Goal: Task Accomplishment & Management: Use online tool/utility

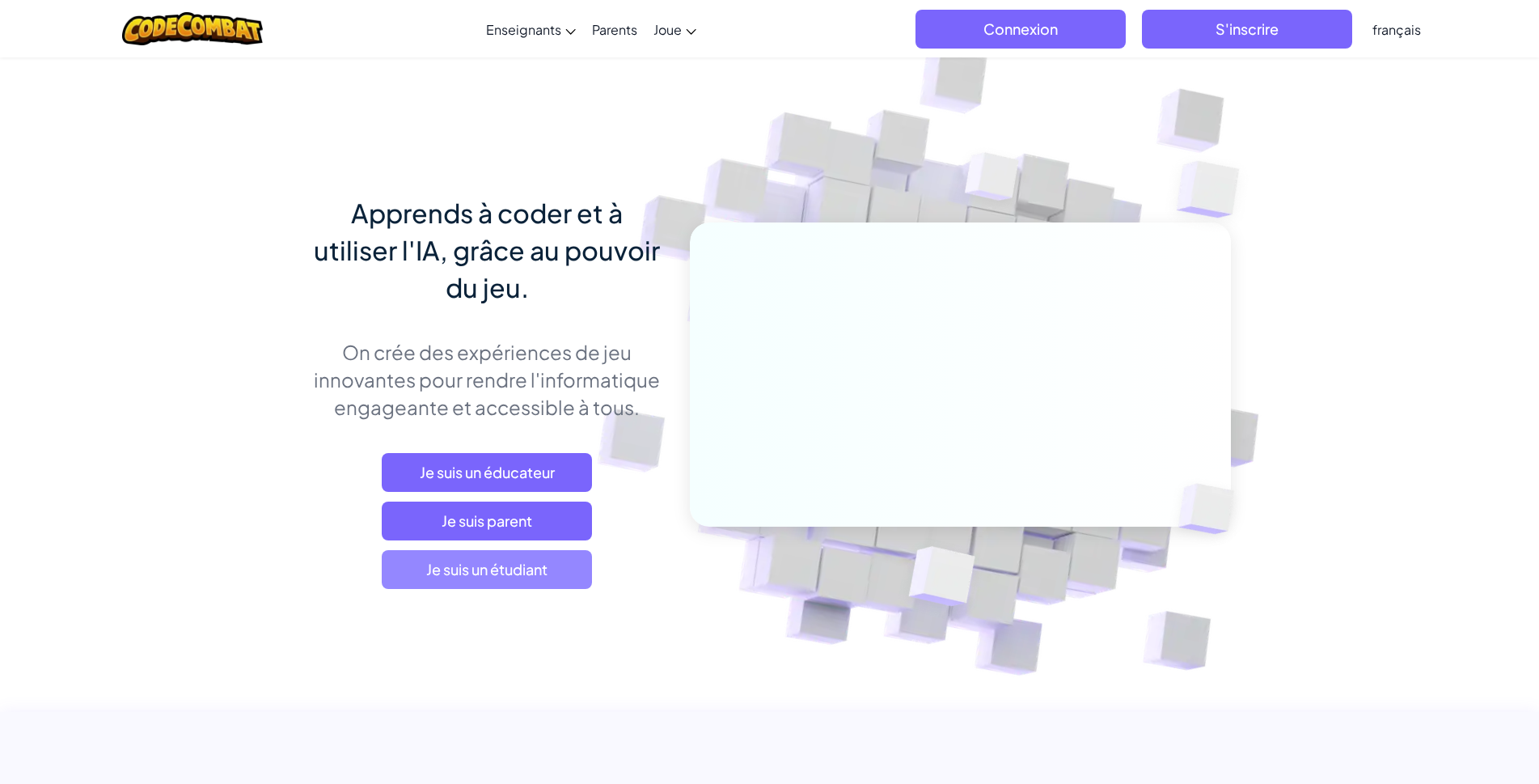
click at [514, 582] on span "Je suis un étudiant" at bounding box center [487, 569] width 210 height 39
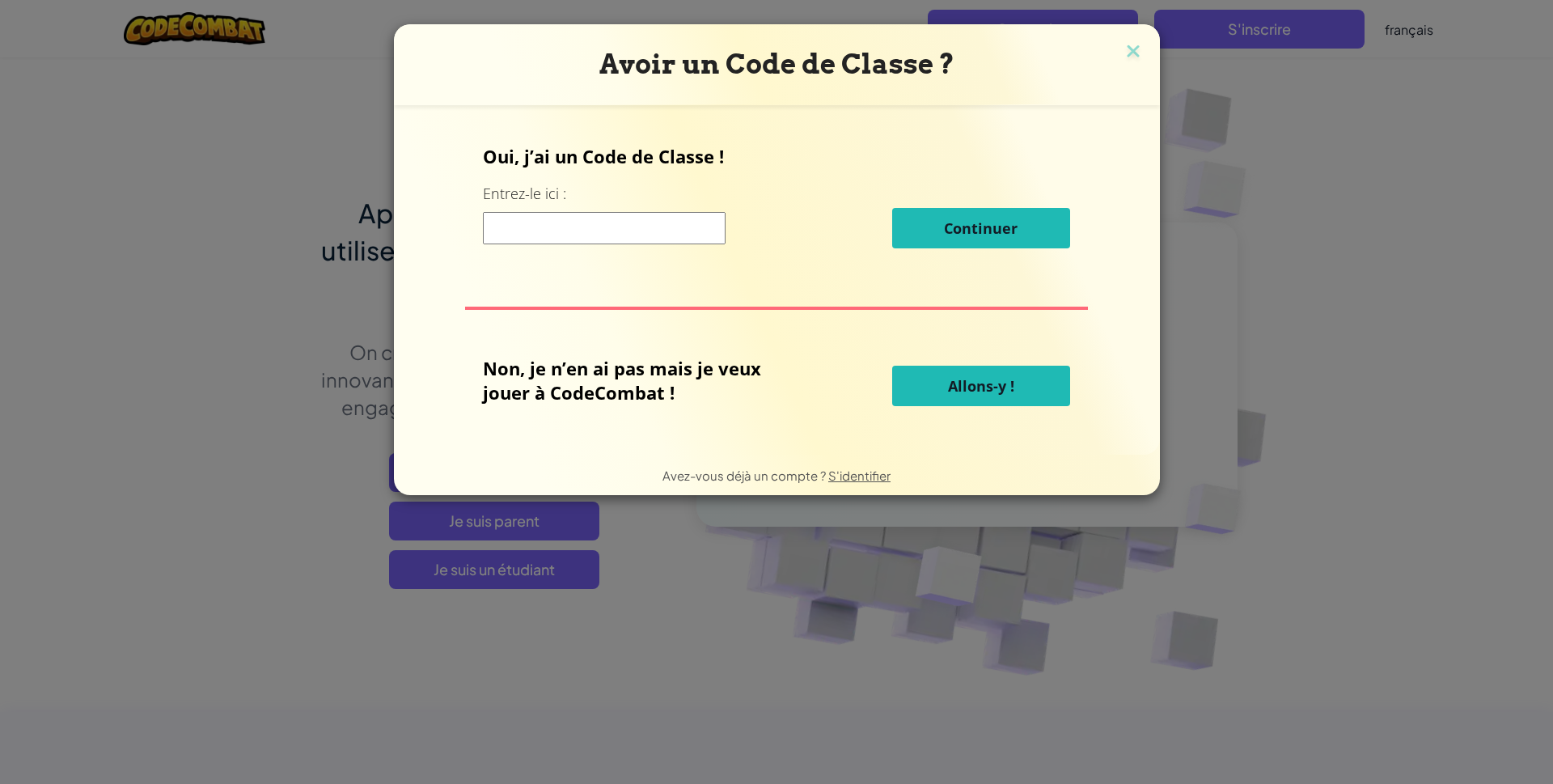
click at [974, 392] on span "Allons-y !" at bounding box center [981, 386] width 66 height 19
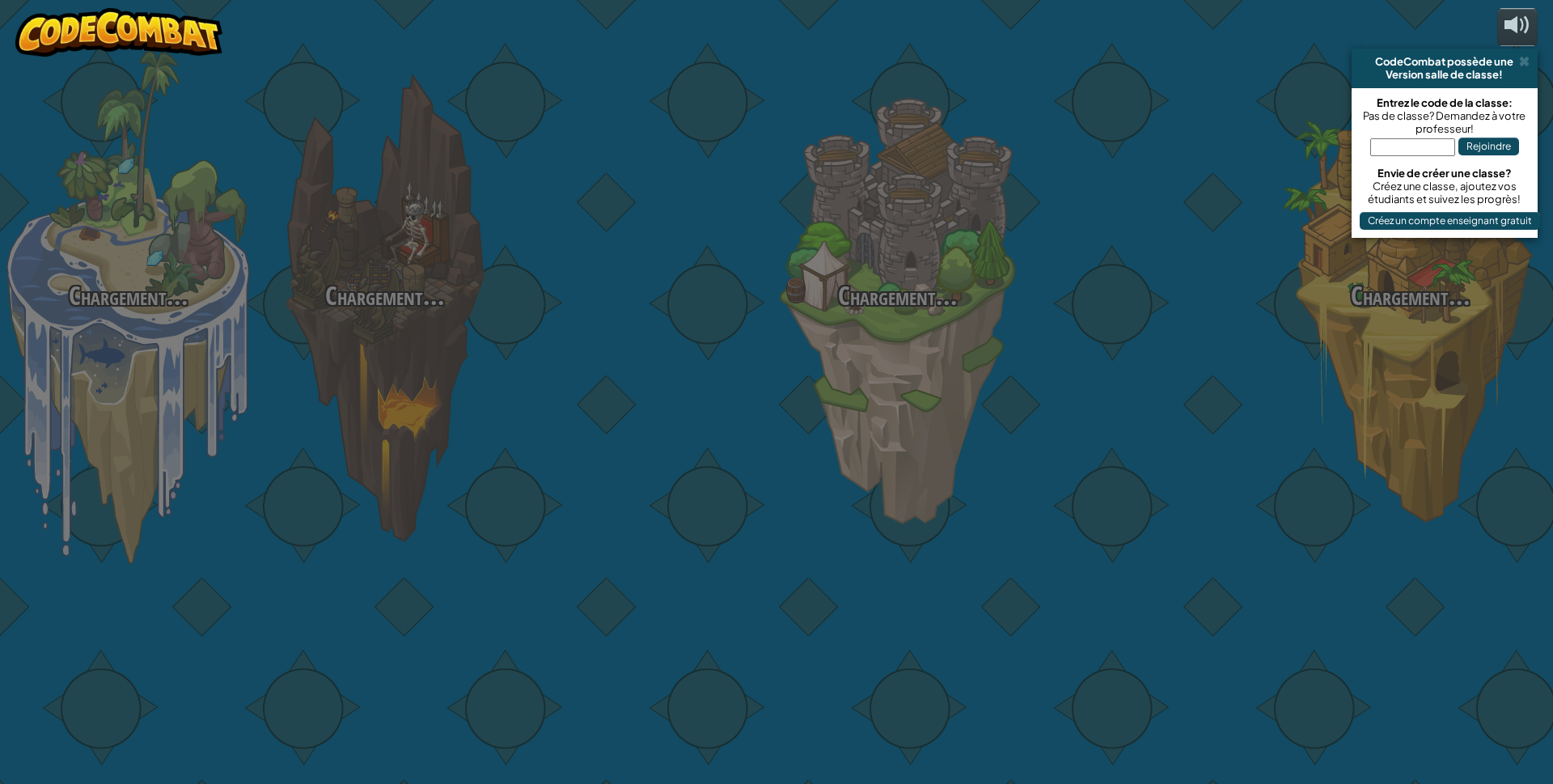
click at [975, 392] on div "Chargement... Chargement... Chargement... Chargement... Chargement... Chargemen…" at bounding box center [776, 392] width 1553 height 784
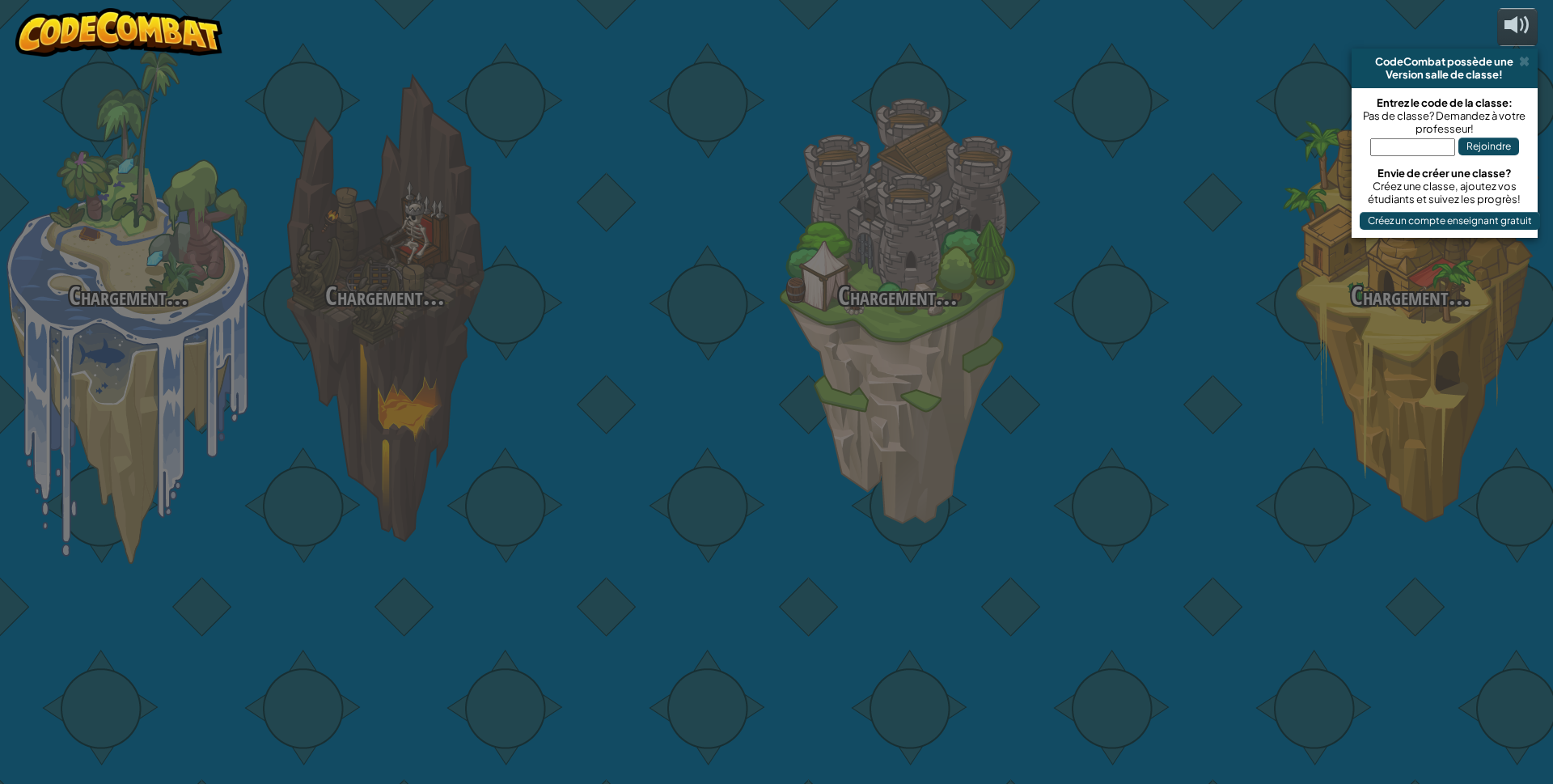
click at [975, 392] on div "Chargement... Chargement... Chargement... Chargement... Chargement... Chargemen…" at bounding box center [776, 392] width 1553 height 784
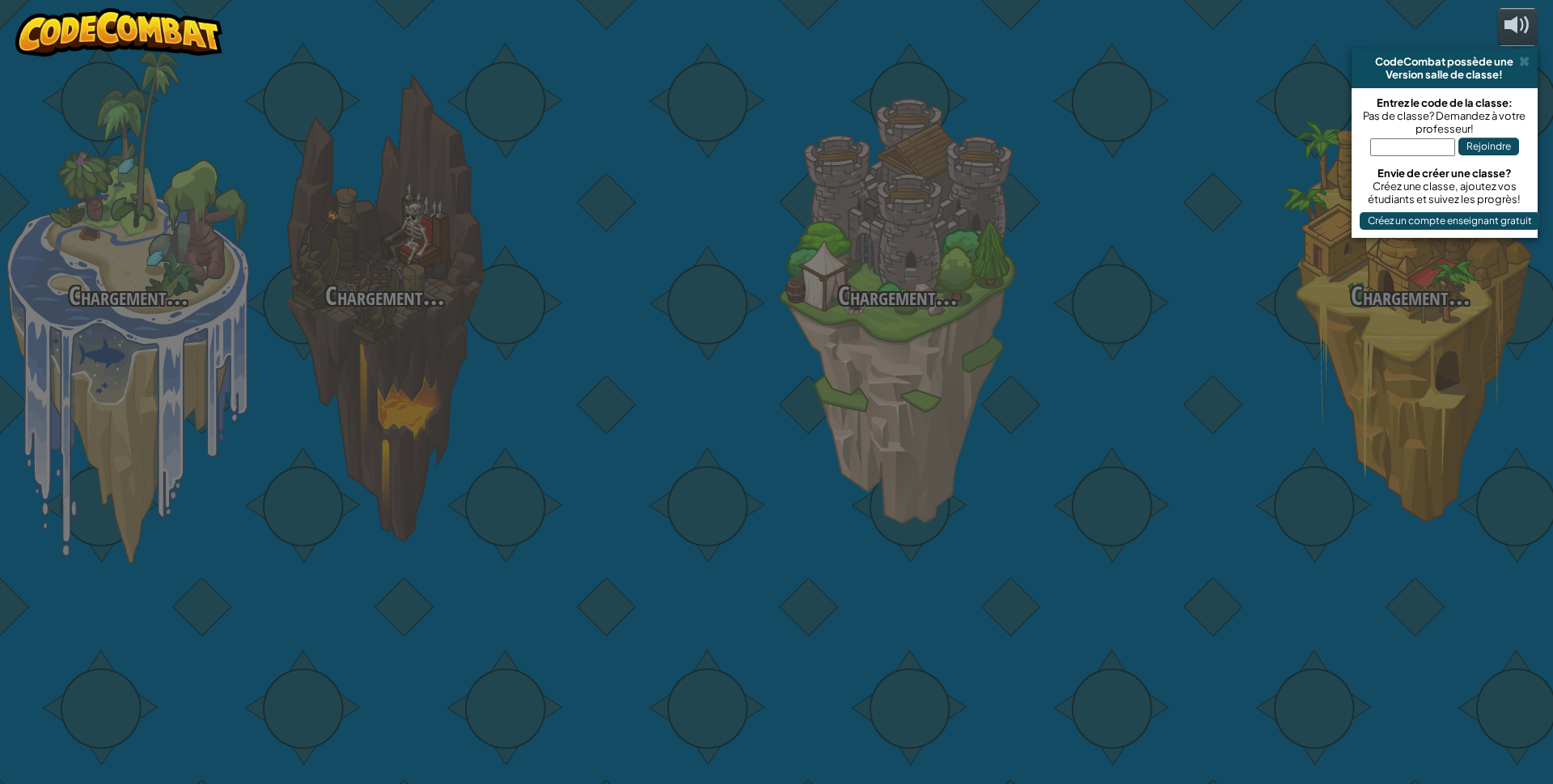
click at [975, 392] on div "Chargement... Chargement... Chargement... Chargement... Chargement... Chargemen…" at bounding box center [776, 392] width 1553 height 784
click at [988, 386] on div "Chargement... Chargement... Chargement... Chargement... Chargement... Chargemen…" at bounding box center [776, 392] width 1553 height 784
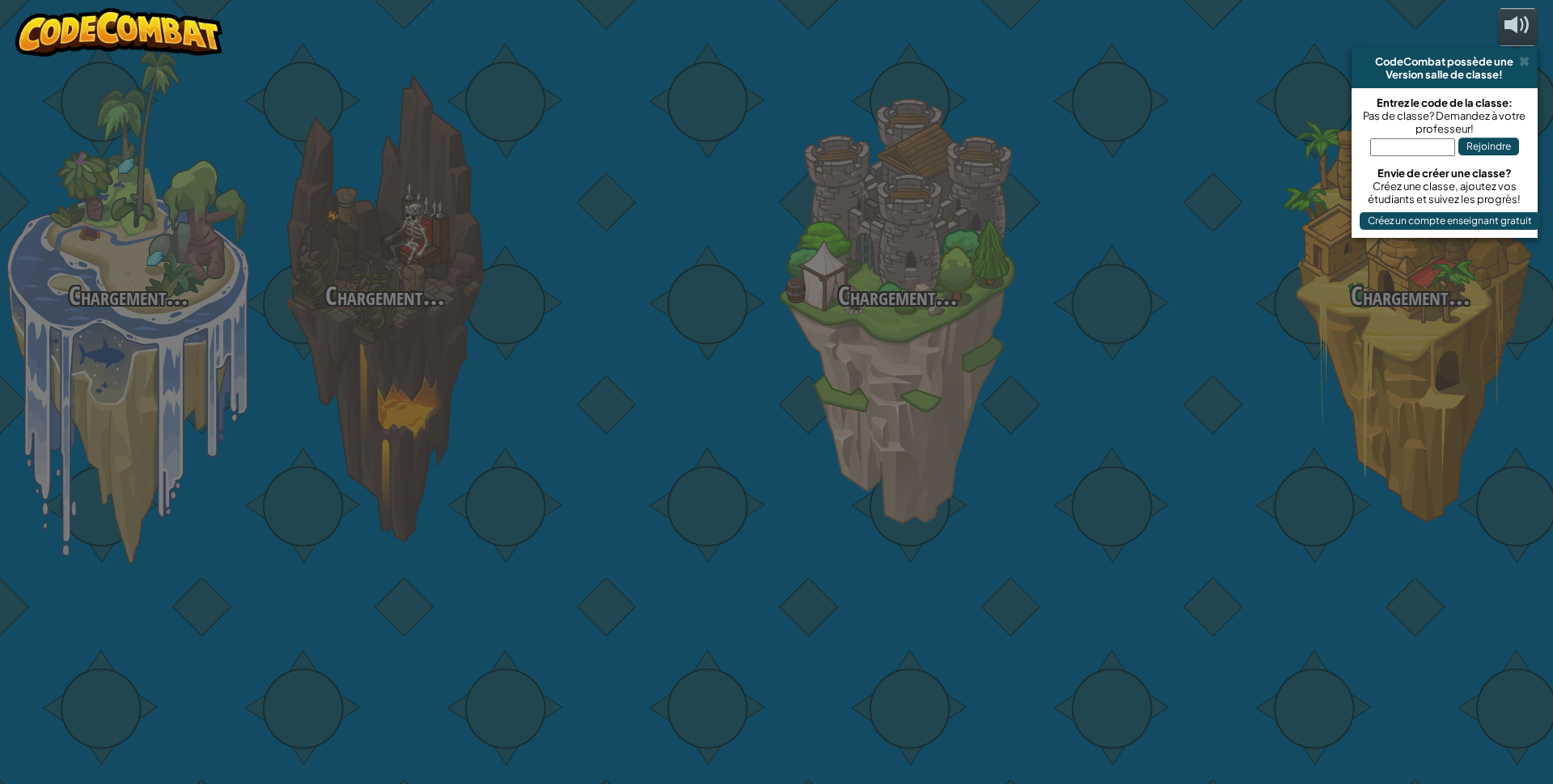
select select "fr"
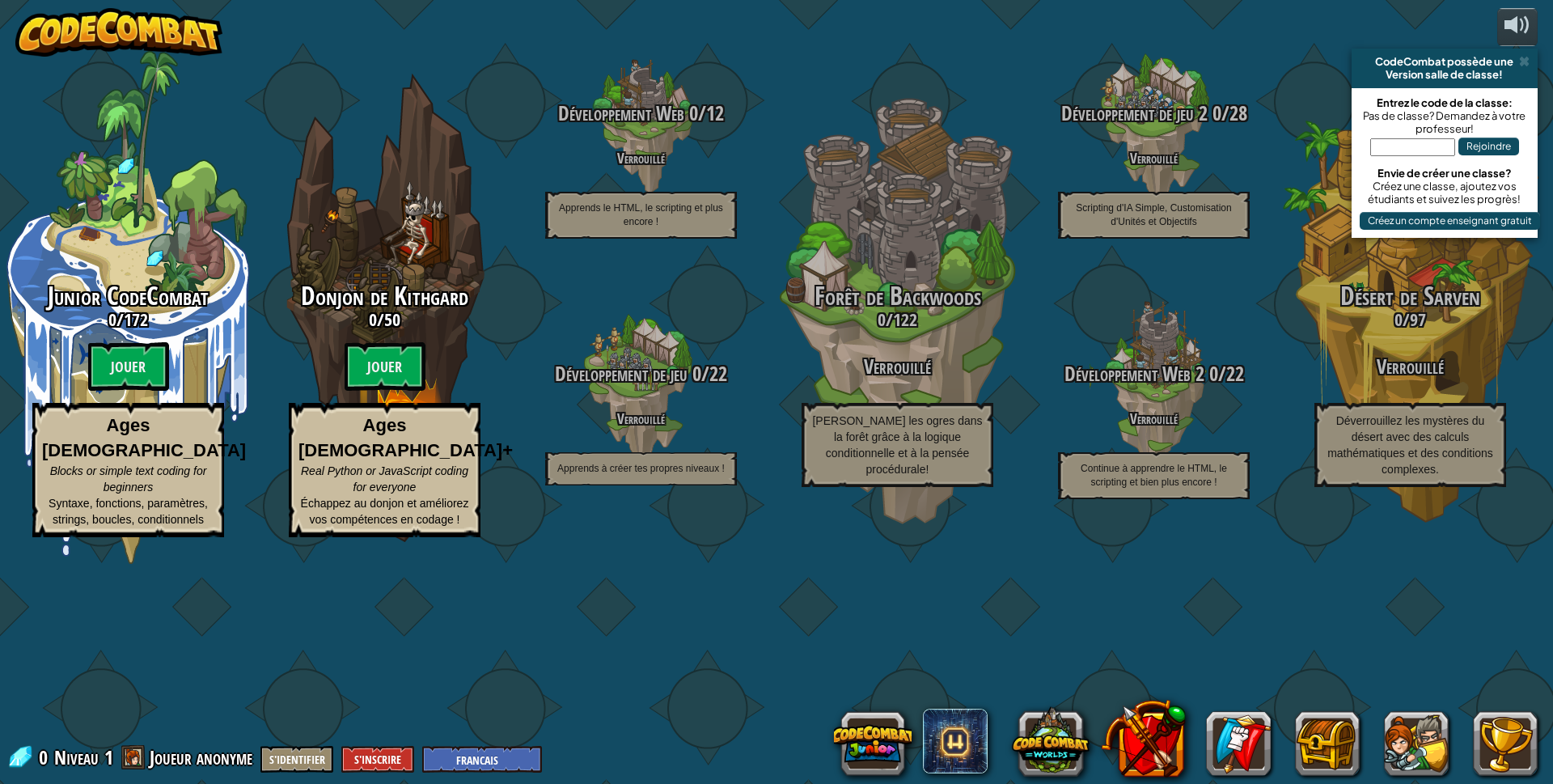
drag, startPoint x: 988, startPoint y: 386, endPoint x: 713, endPoint y: 718, distance: 431.1
click at [713, 718] on div "Junior CodeCombat 0 / 172 Jouer Ages [DEMOGRAPHIC_DATA] Blocks or simple text c…" at bounding box center [776, 392] width 1553 height 784
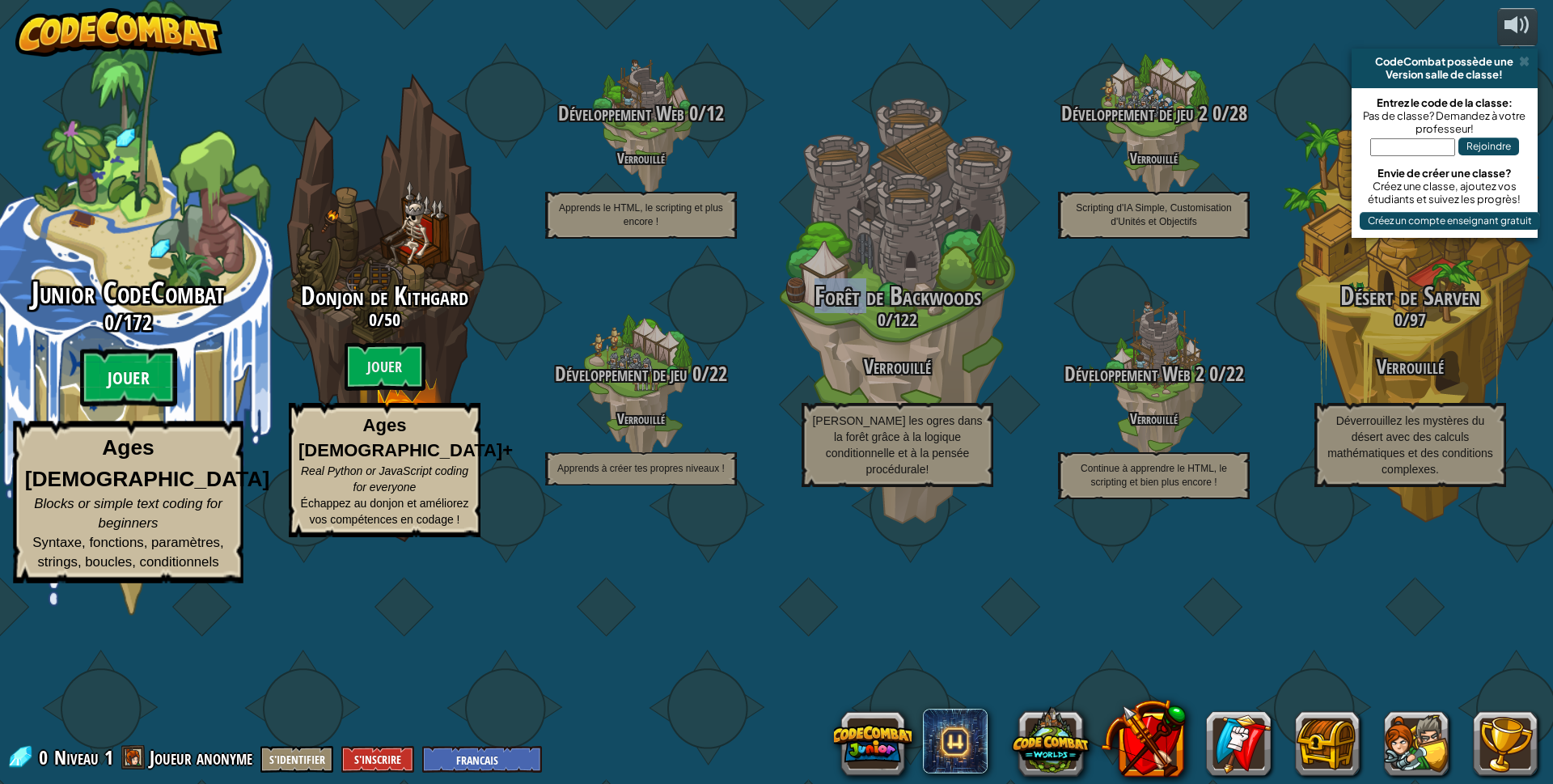
click at [115, 407] on btn "Jouer" at bounding box center [129, 377] width 97 height 58
select select "fr"
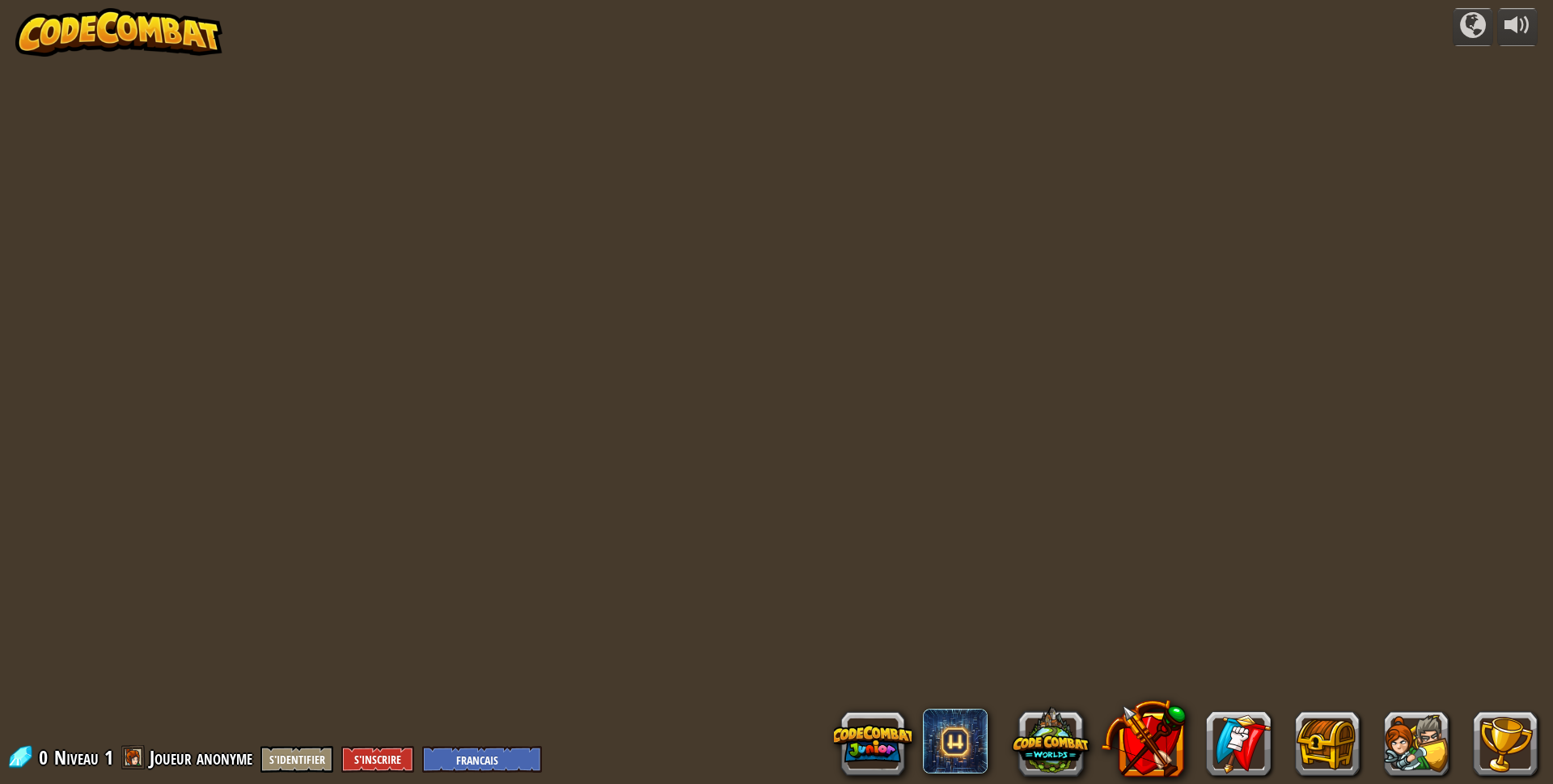
select select "fr"
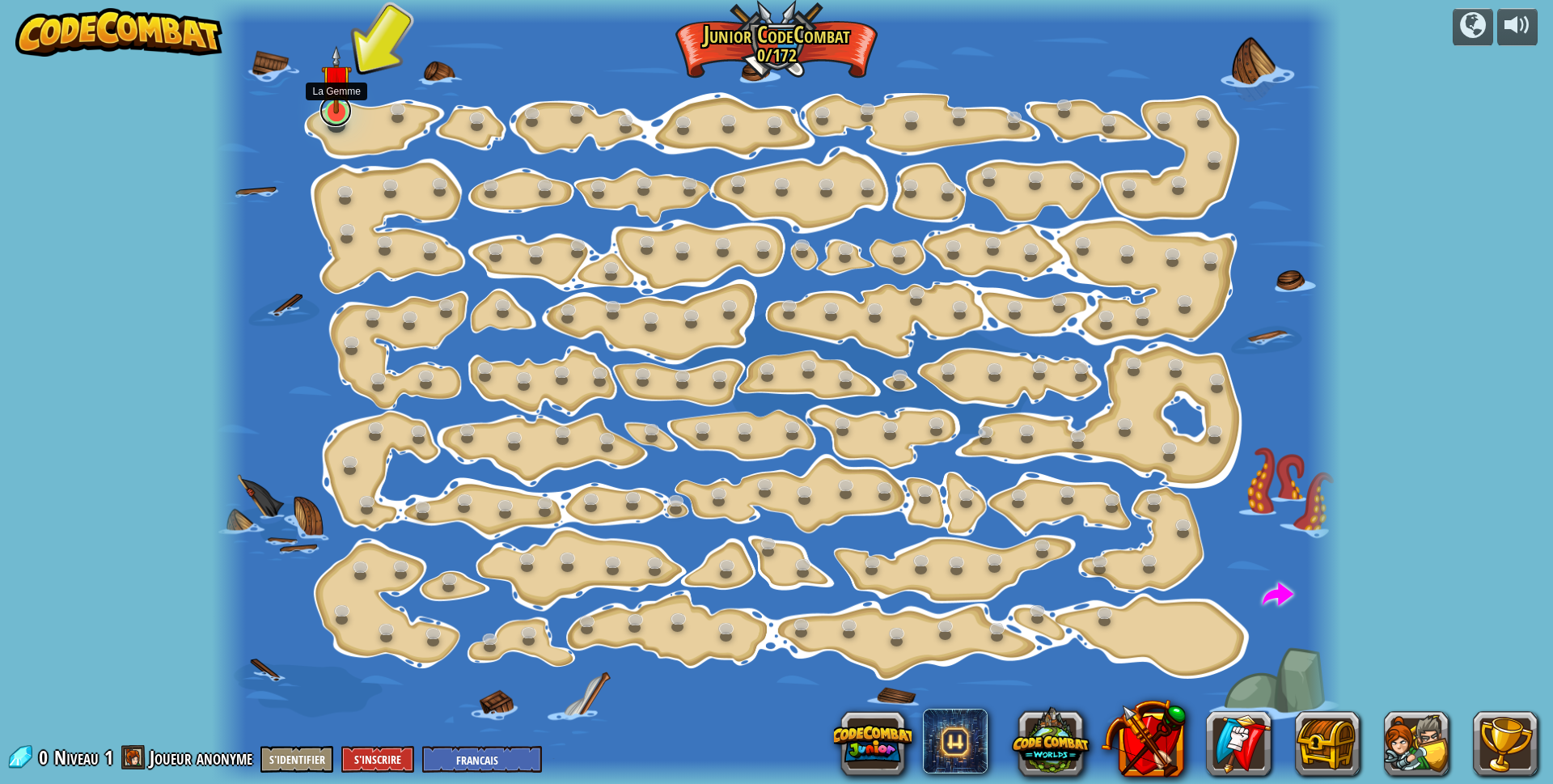
click at [336, 120] on link at bounding box center [335, 110] width 32 height 32
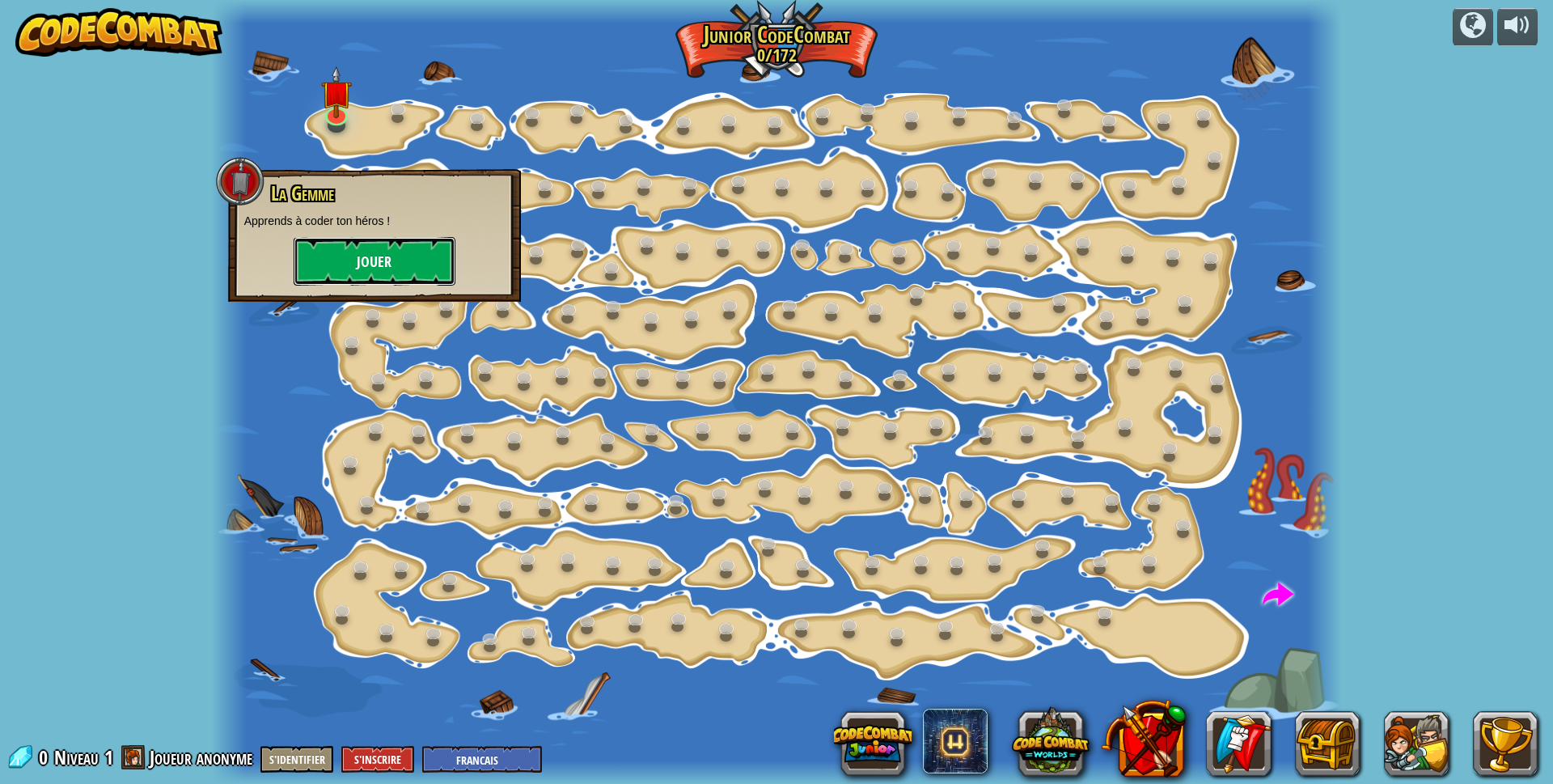
click at [349, 266] on button "Jouer" at bounding box center [375, 261] width 162 height 49
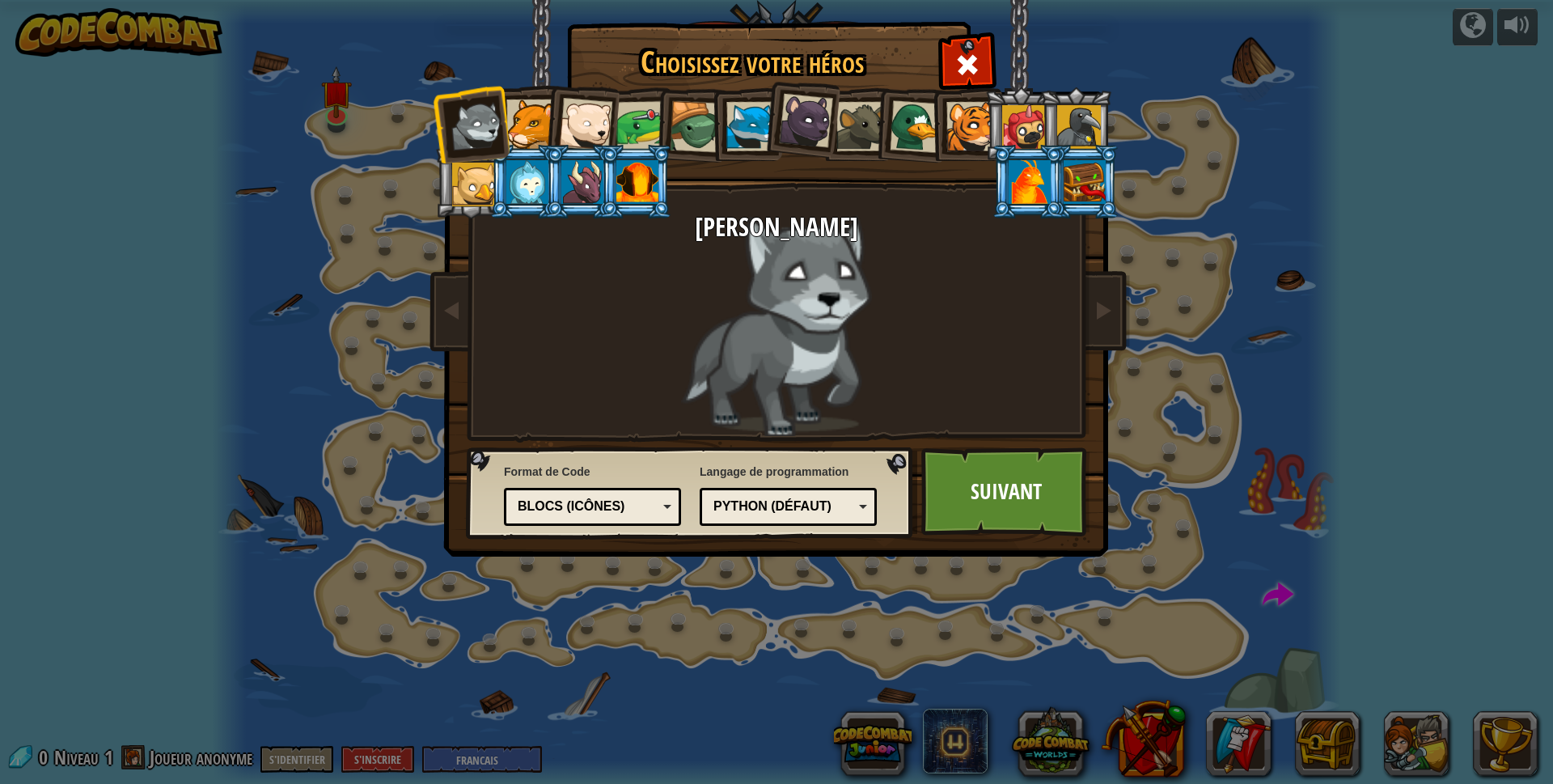
click at [580, 175] on div at bounding box center [582, 182] width 42 height 44
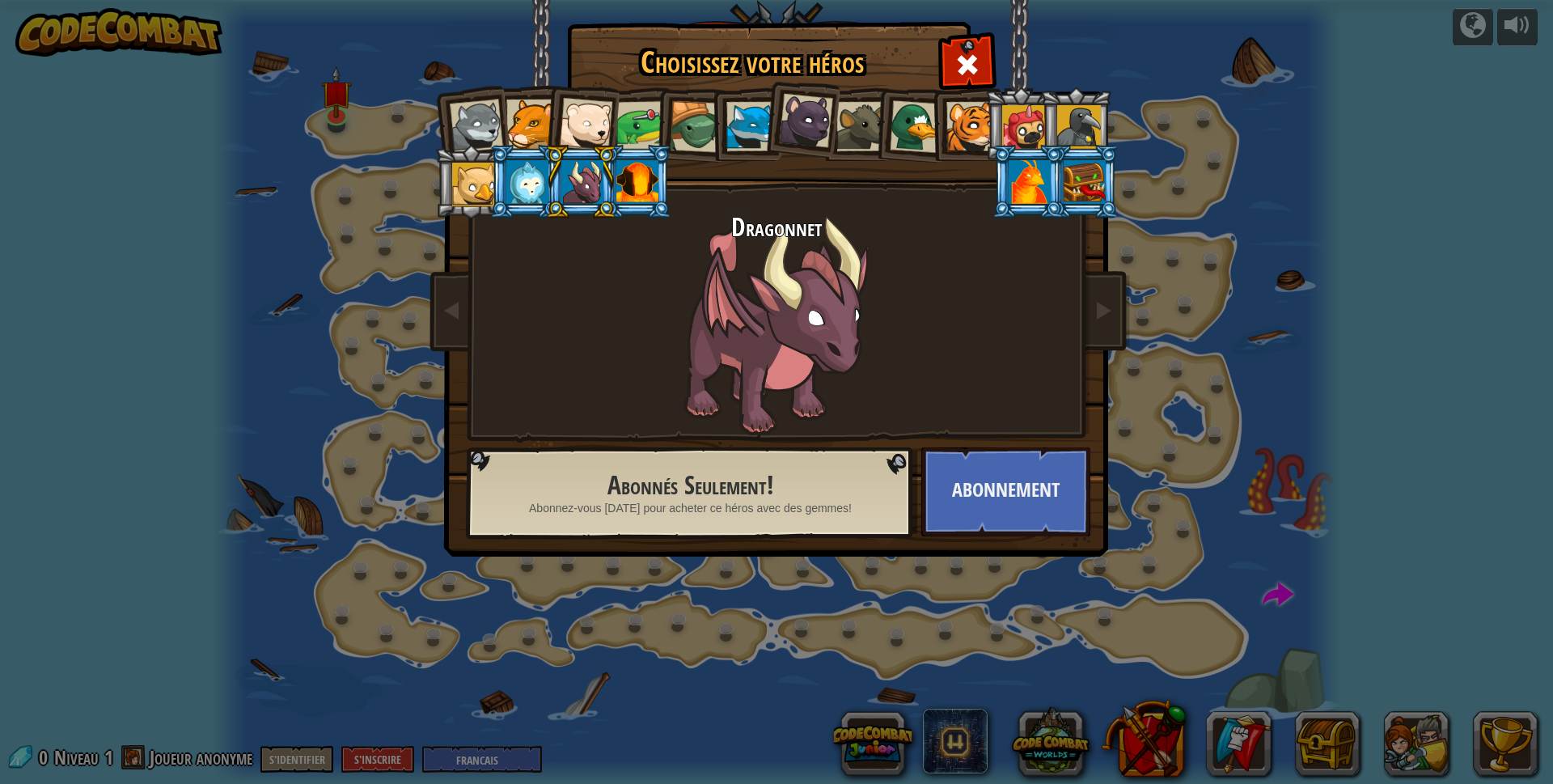
click at [820, 110] on div at bounding box center [805, 120] width 54 height 54
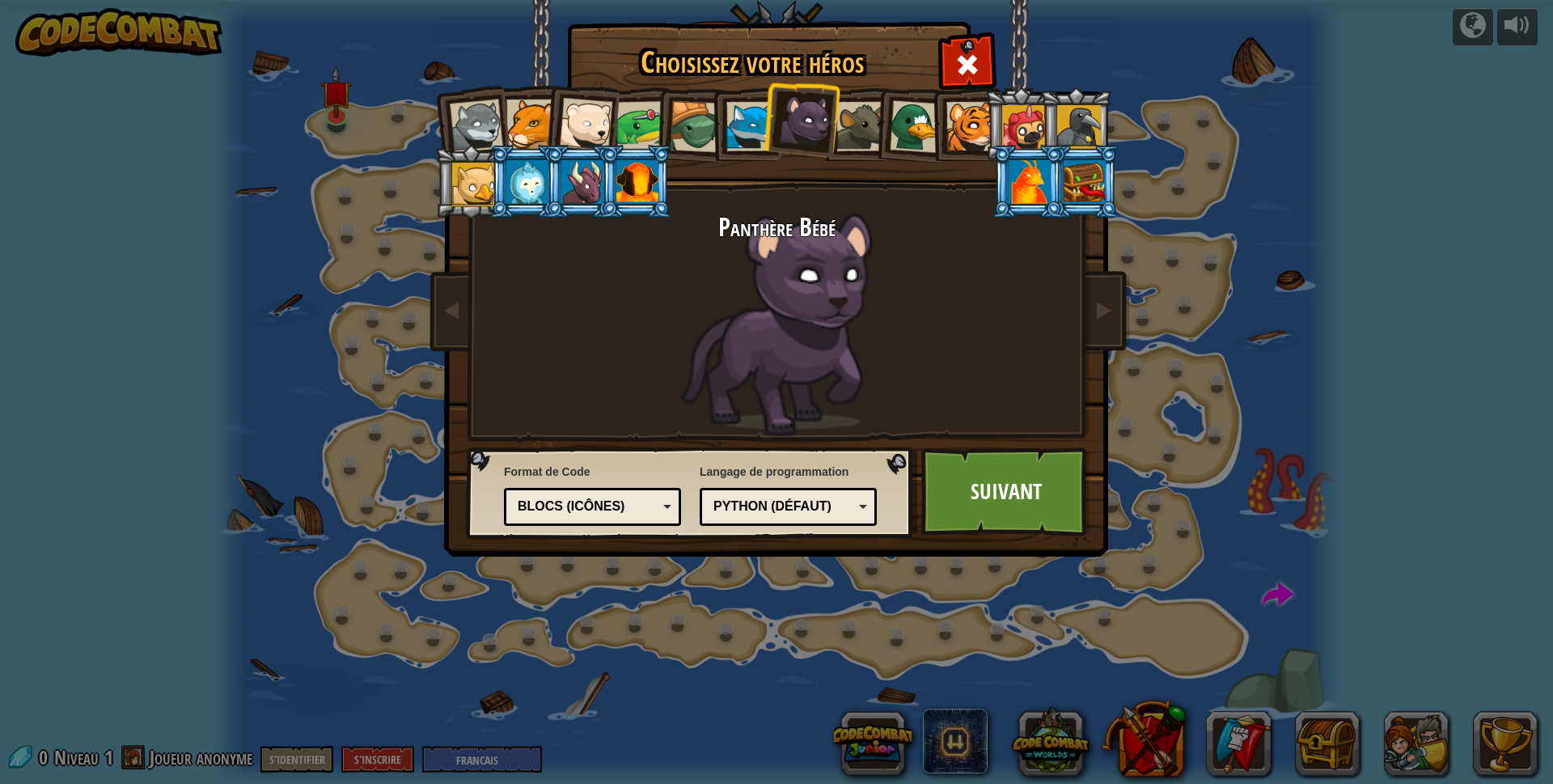
click at [526, 121] on div at bounding box center [531, 124] width 50 height 50
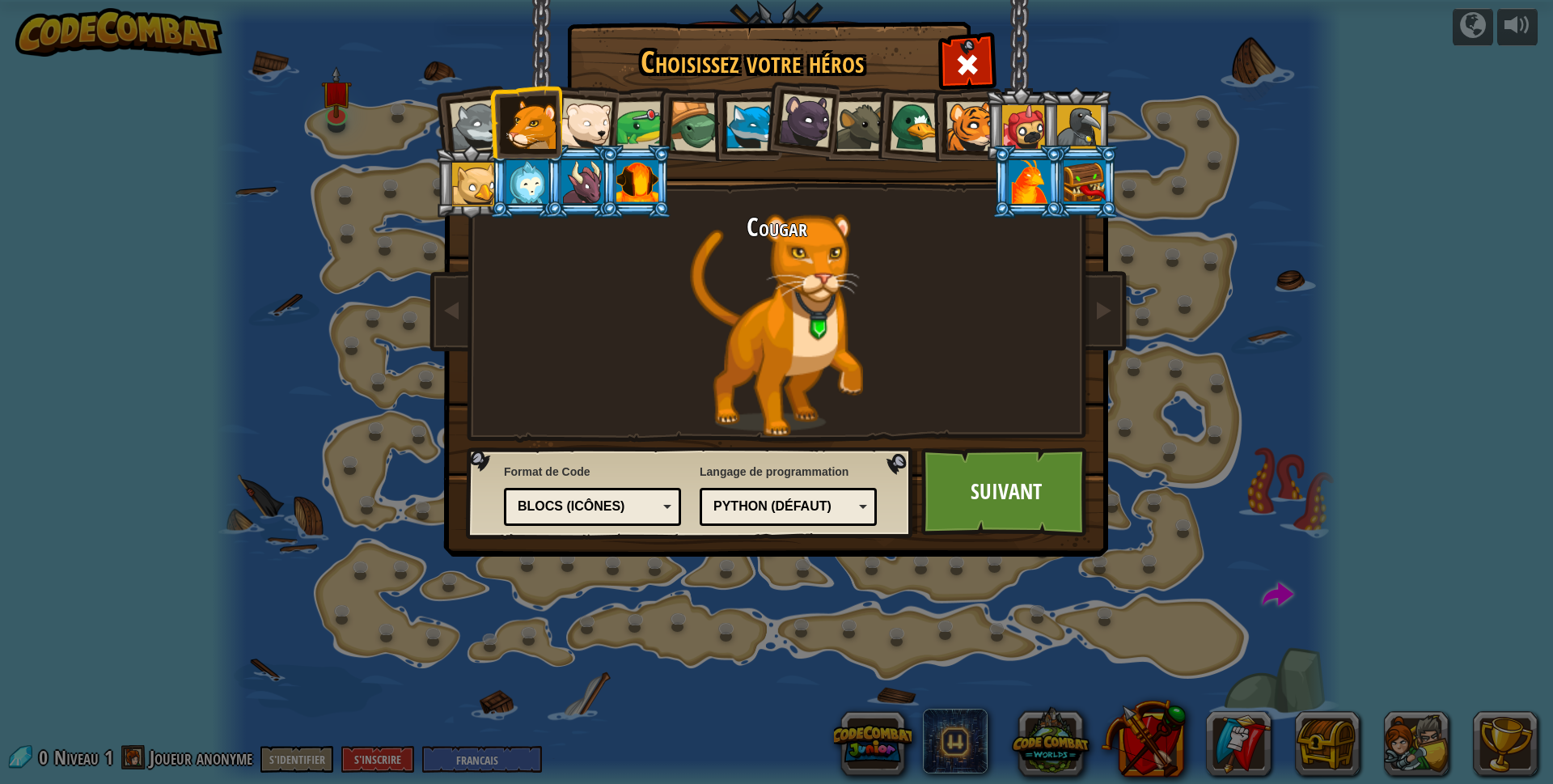
click at [676, 512] on div "`code` de texte Blocs et code Blocs Blocs (icônes) Blocs (icônes)" at bounding box center [592, 506] width 177 height 38
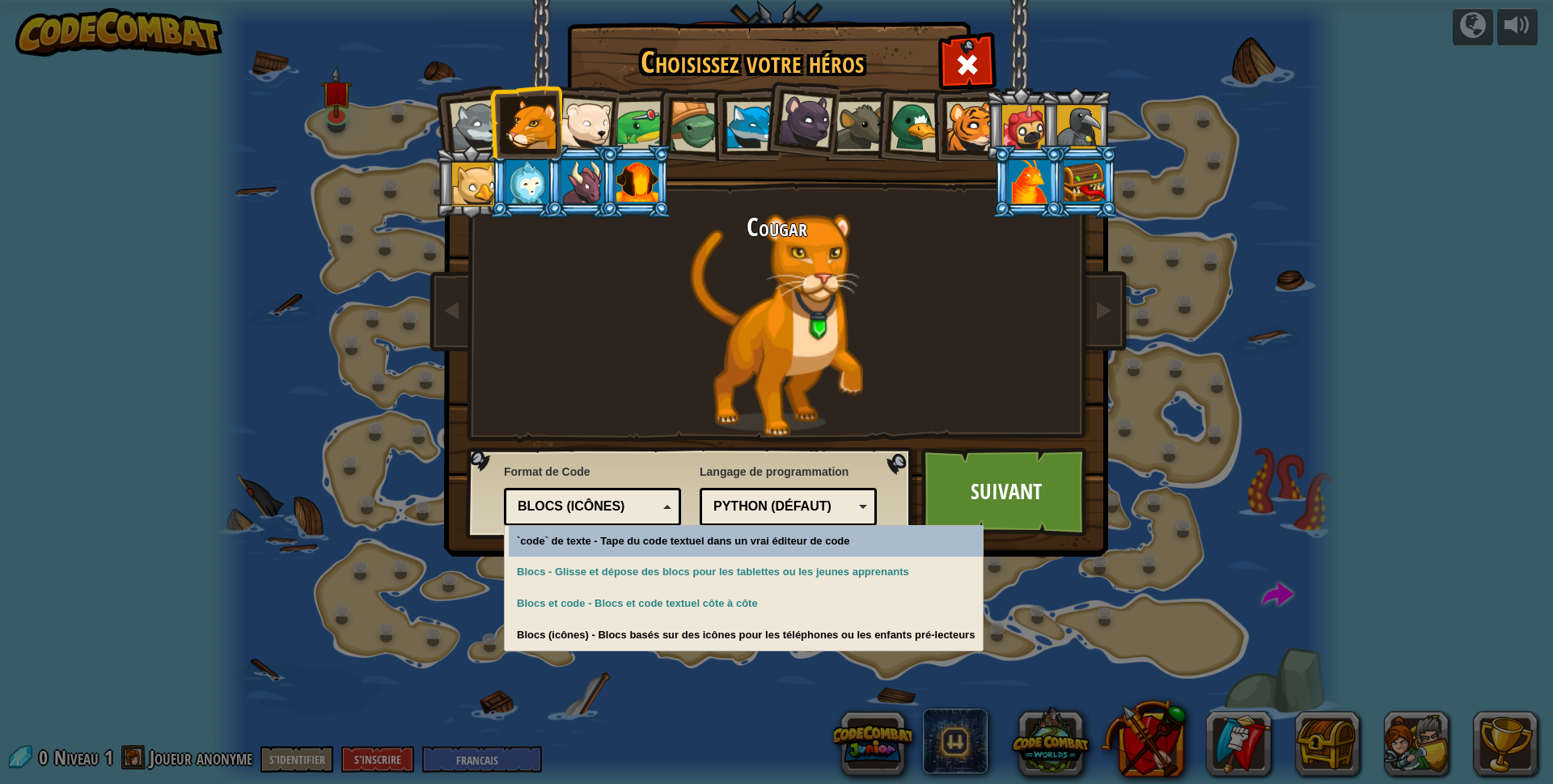
click at [676, 512] on div "`code` de texte Blocs et code Blocs Blocs (icônes) Blocs (icônes)" at bounding box center [592, 506] width 177 height 38
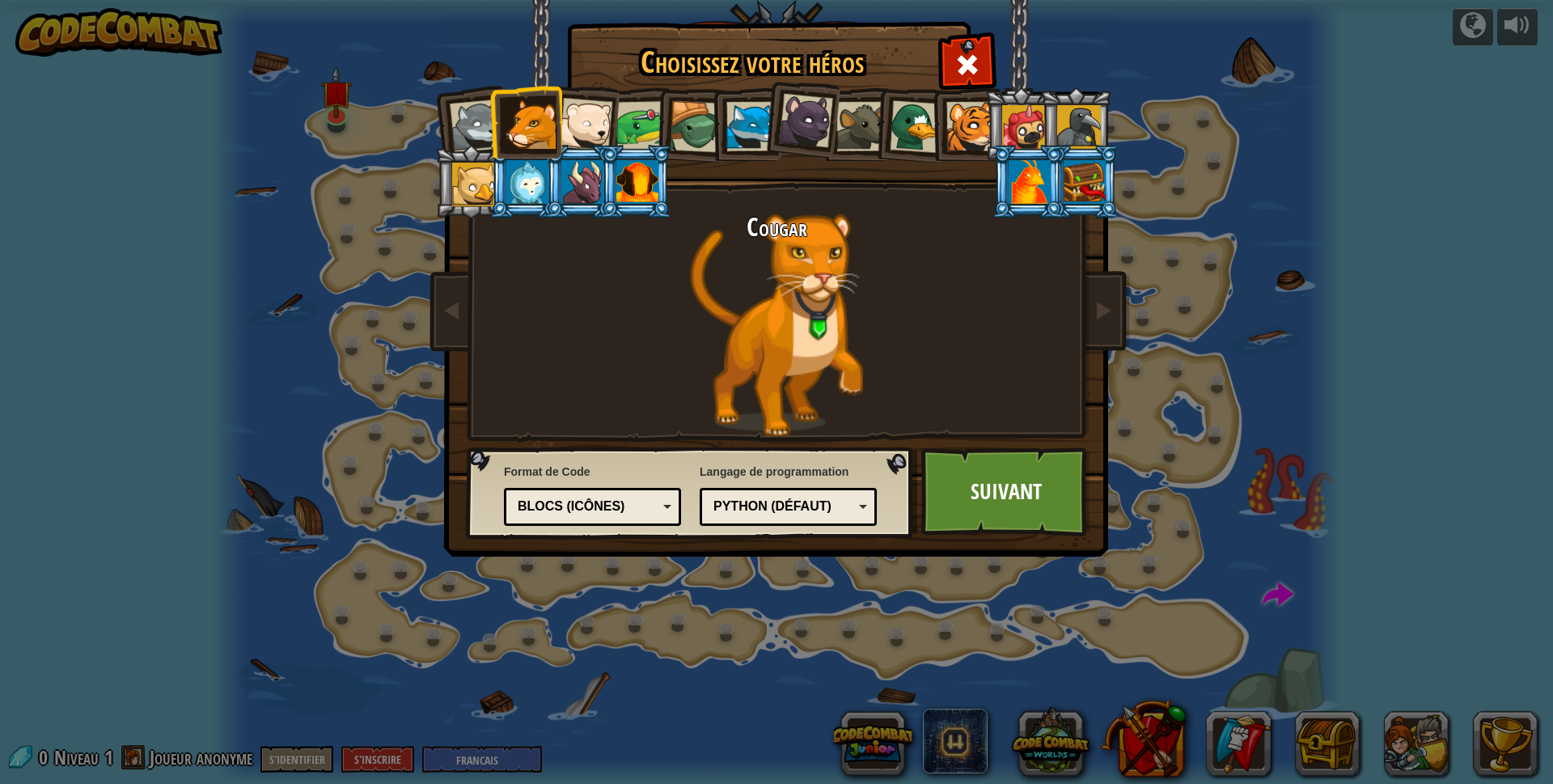
click at [850, 506] on div "Python (Défaut)" at bounding box center [783, 507] width 140 height 18
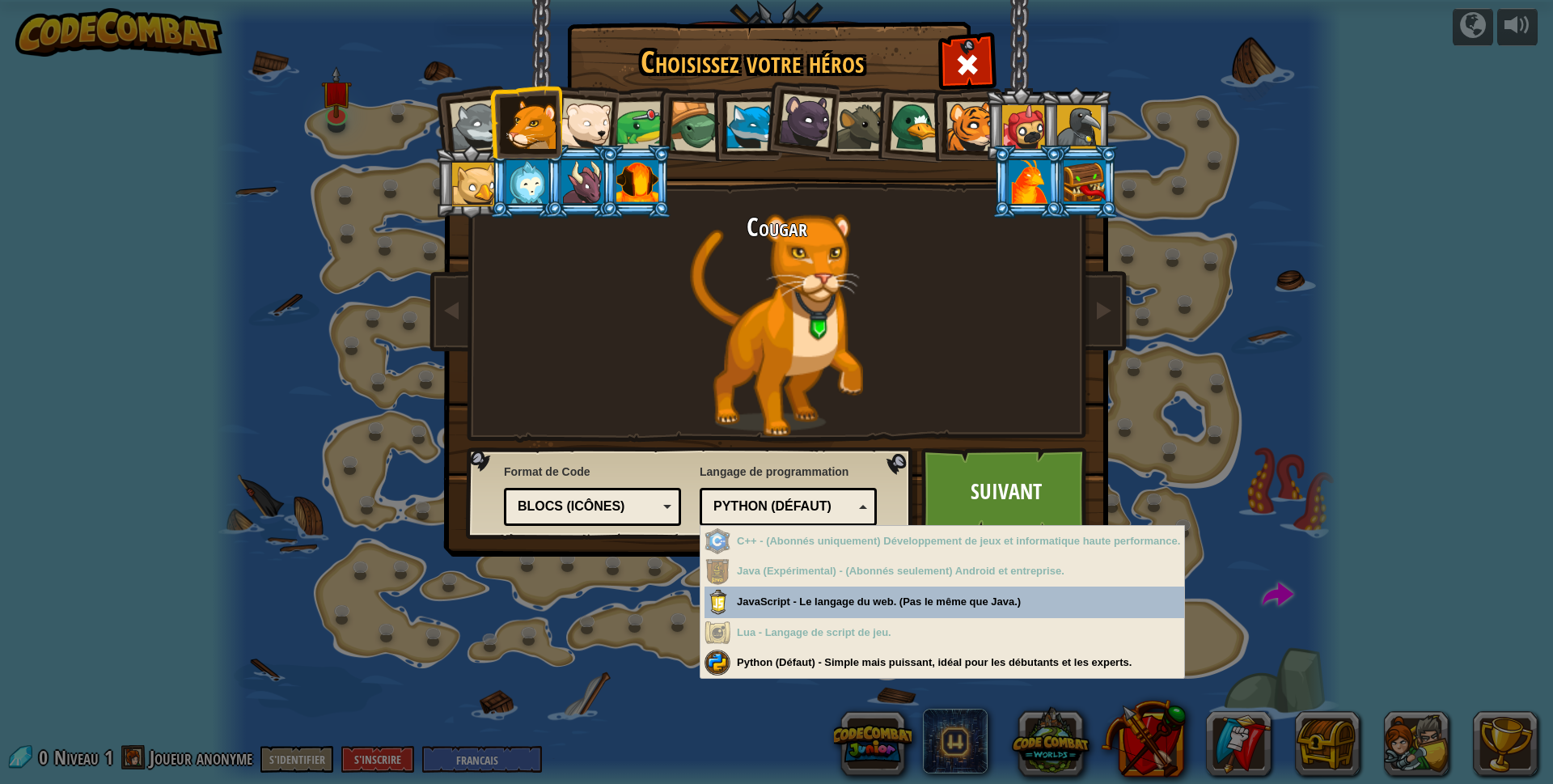
click at [850, 506] on div "Python (Défaut)" at bounding box center [783, 507] width 140 height 18
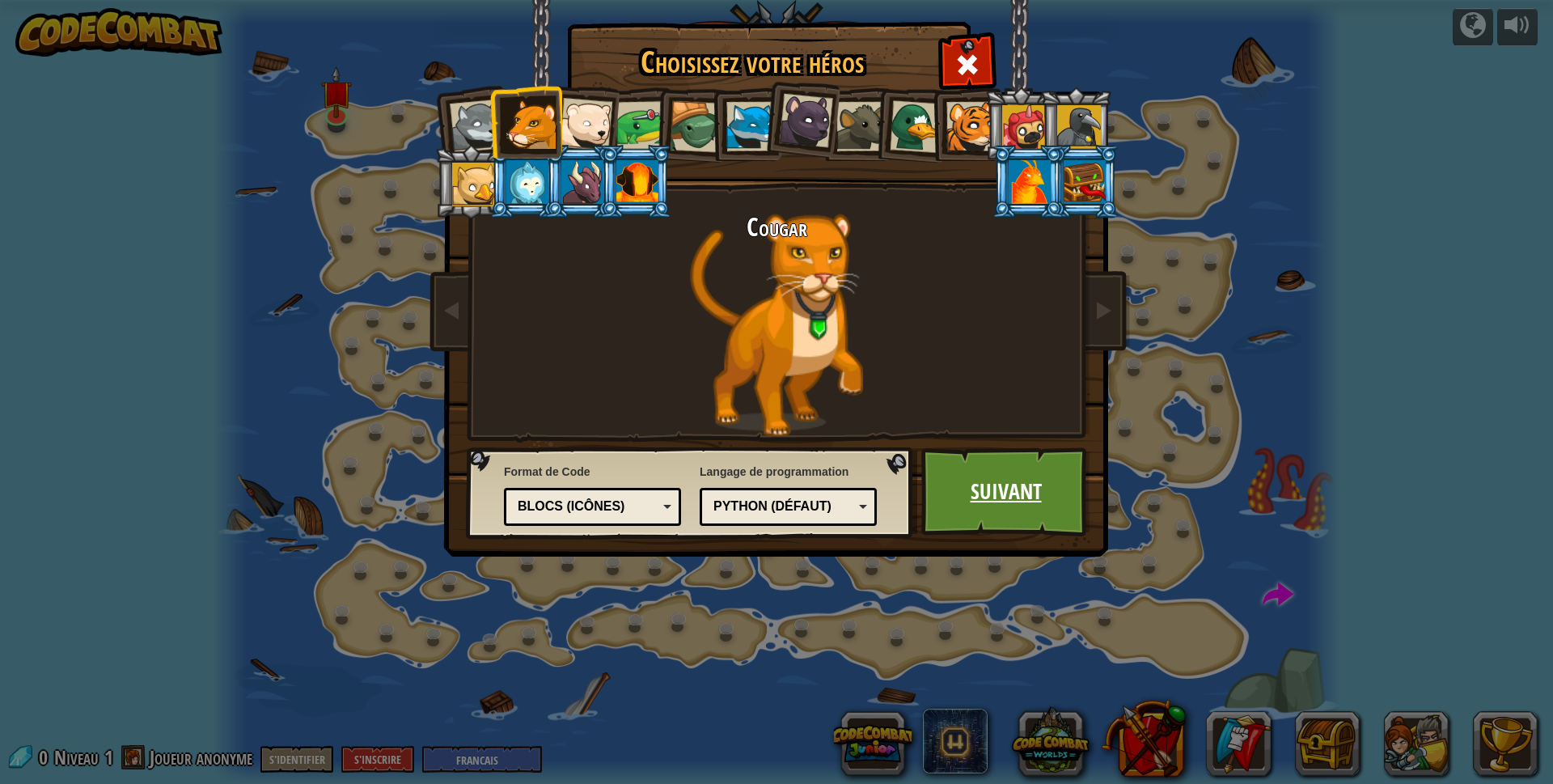
click at [999, 486] on link "Suivant" at bounding box center [1006, 491] width 169 height 89
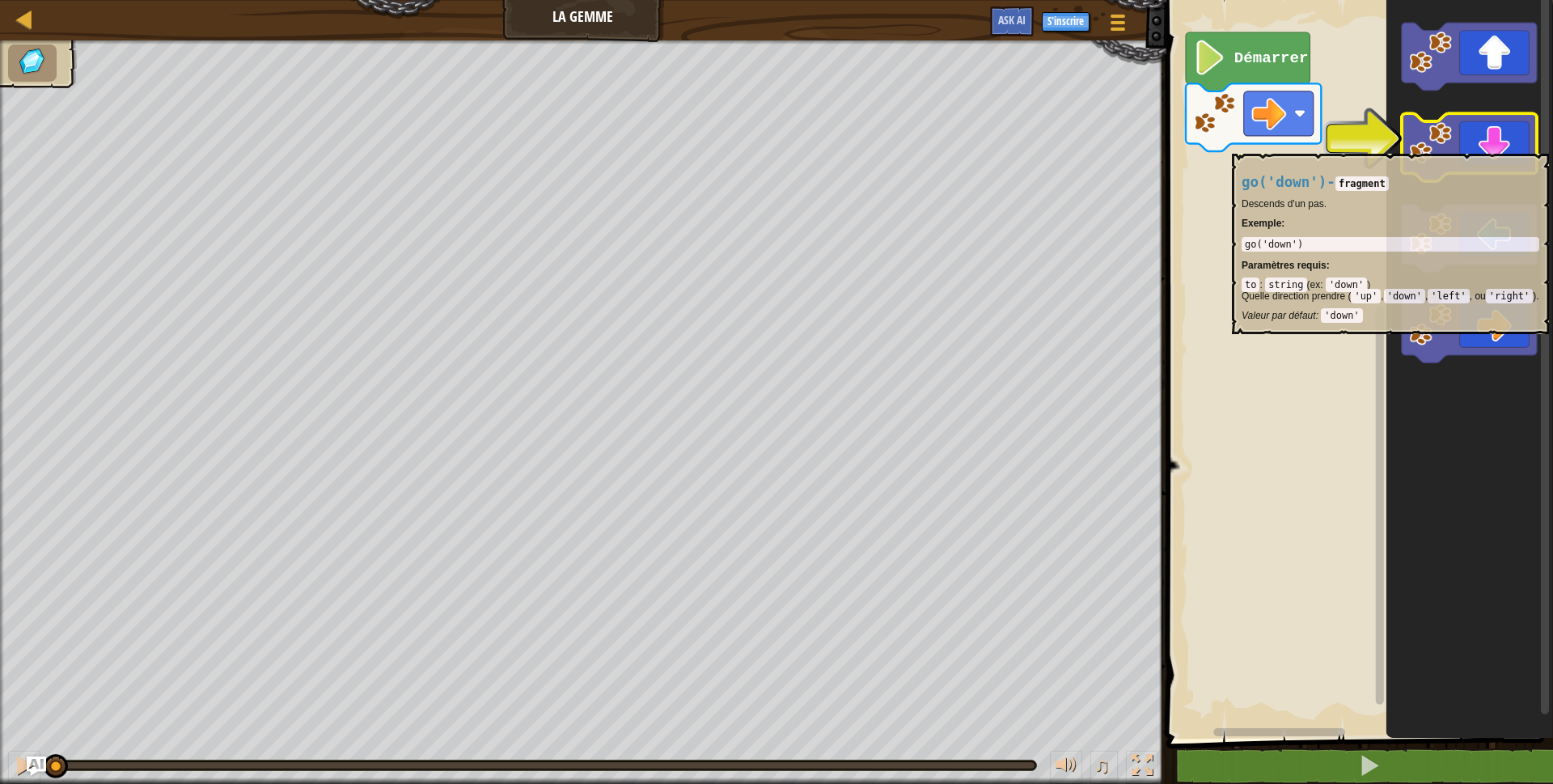
click at [1457, 145] on icon "Espace de travail de Blocky" at bounding box center [1469, 148] width 135 height 68
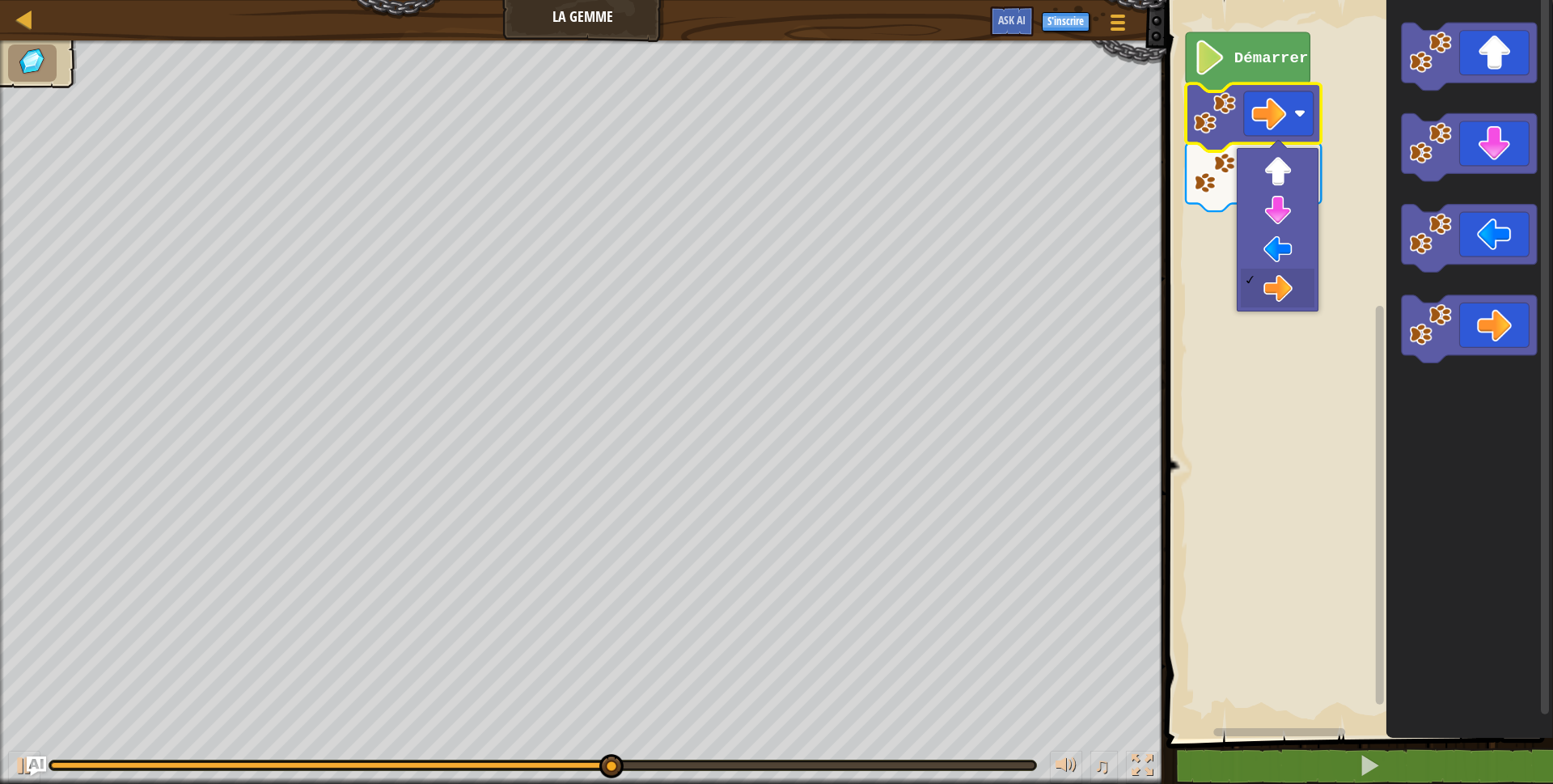
click at [1229, 113] on image "Espace de travail de Blocky" at bounding box center [1214, 113] width 43 height 43
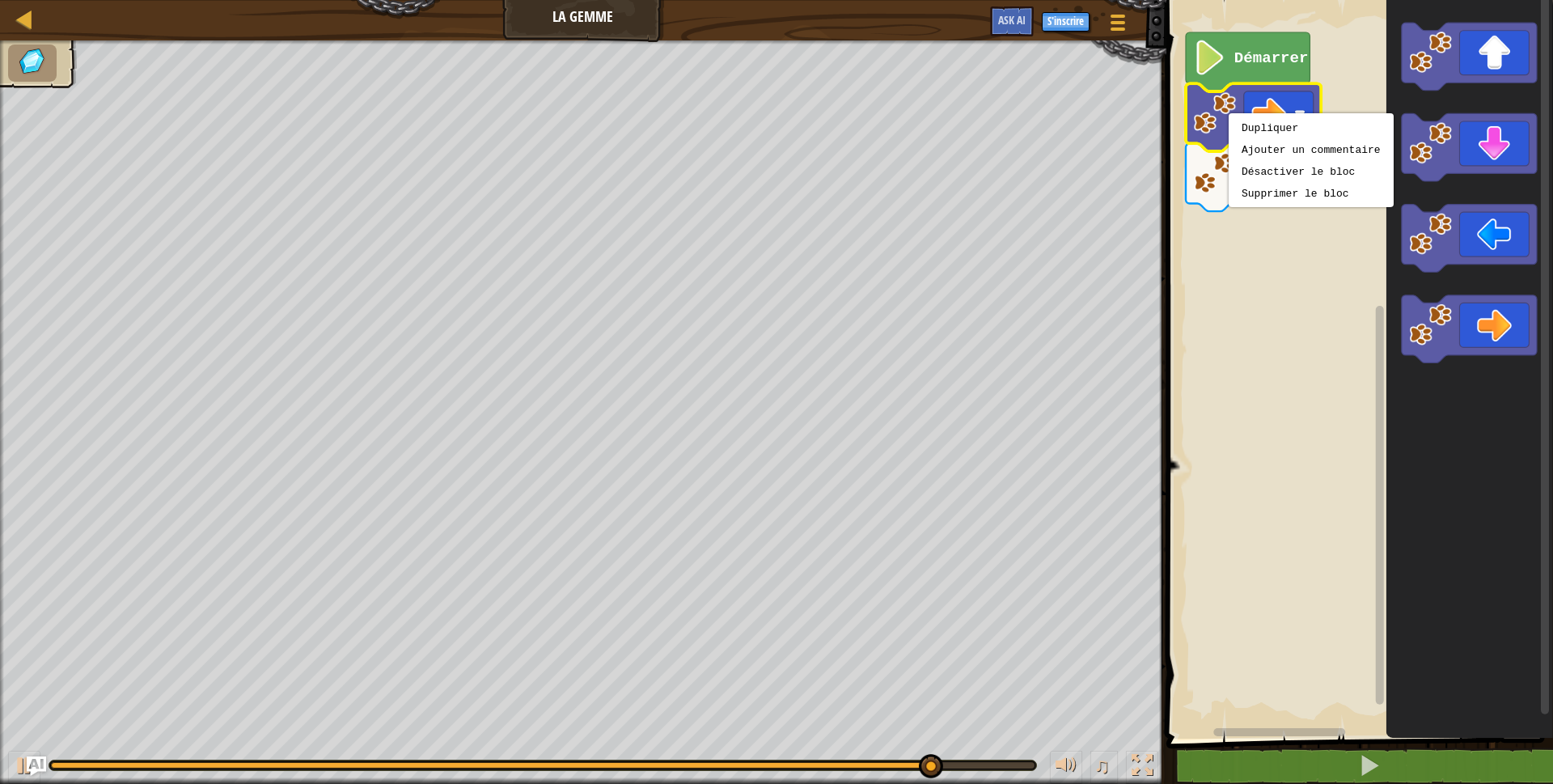
click at [1260, 464] on rect "Espace de travail de Blocky" at bounding box center [1357, 364] width 391 height 746
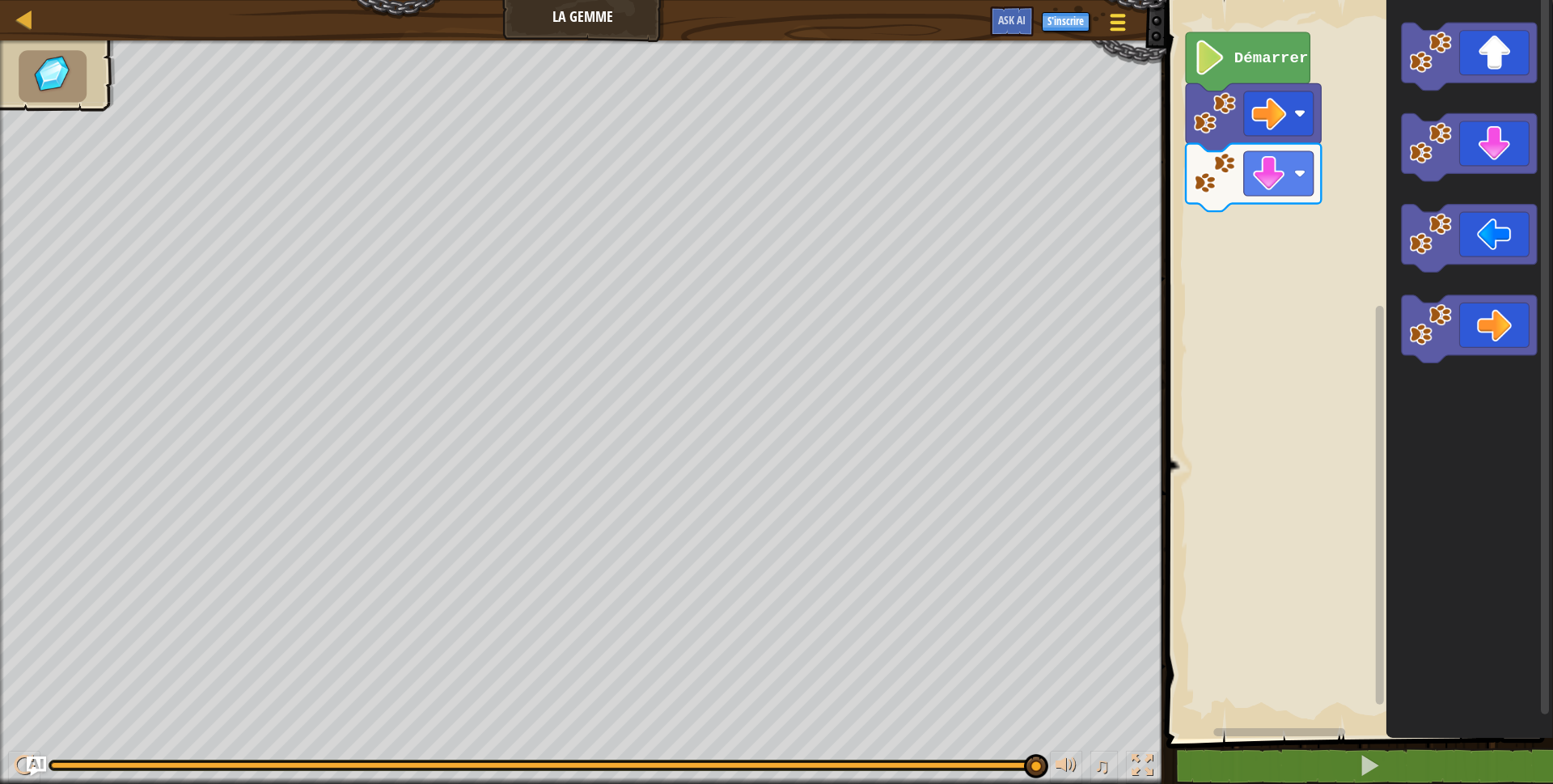
click at [1117, 18] on div at bounding box center [1118, 22] width 22 height 24
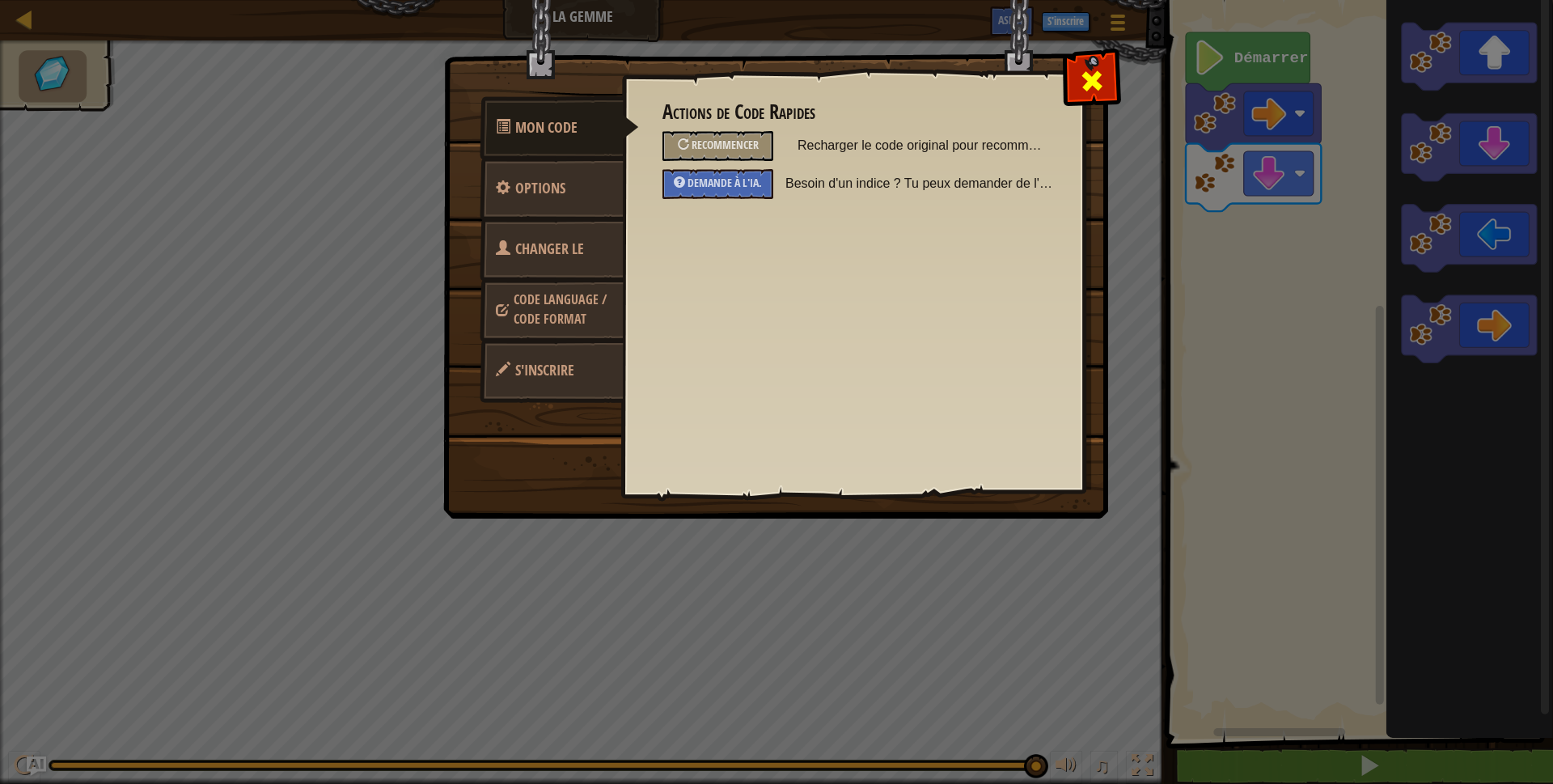
click at [1087, 71] on span at bounding box center [1092, 81] width 26 height 26
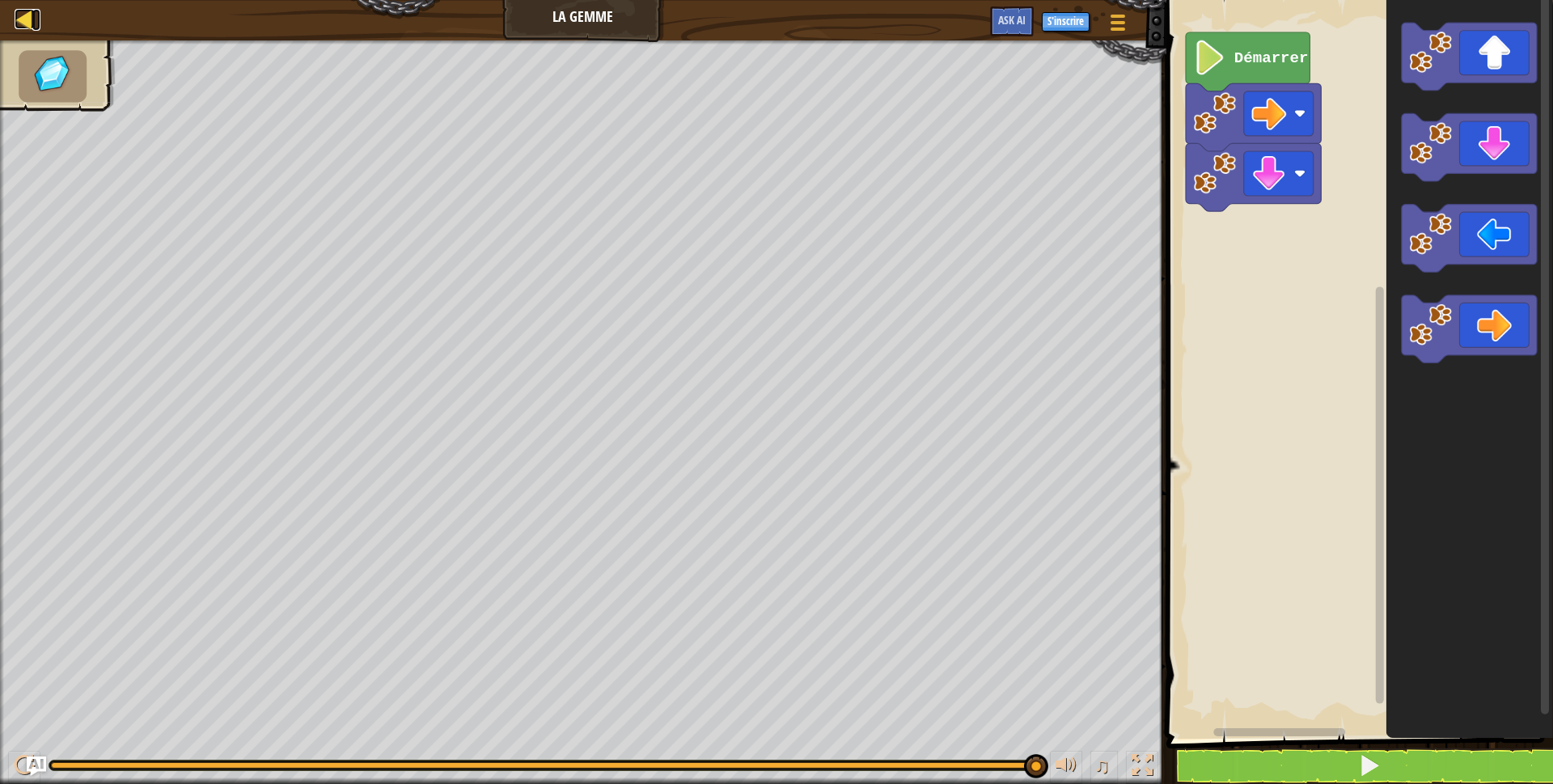
click at [20, 17] on div at bounding box center [25, 19] width 20 height 20
select select "fr"
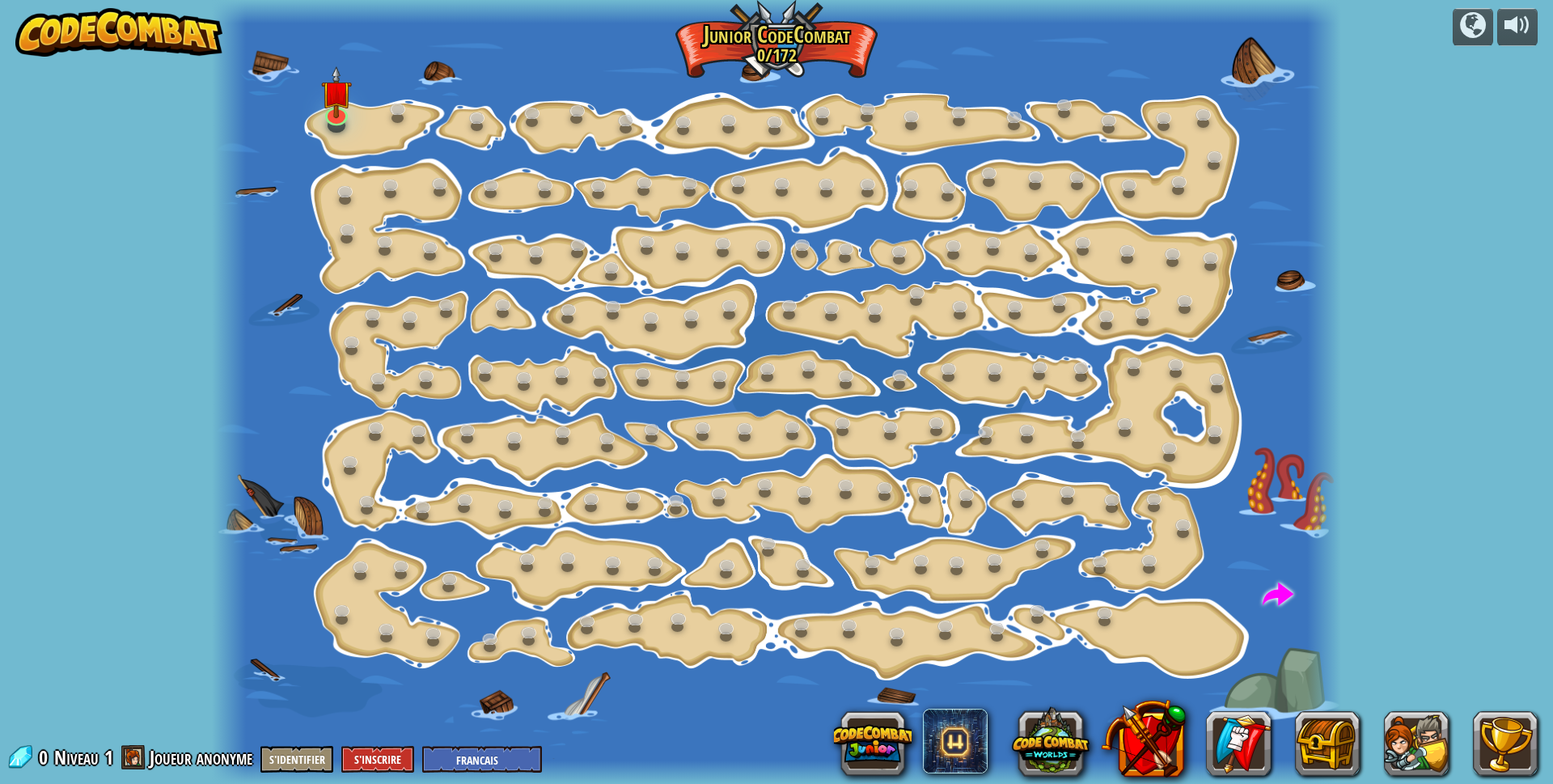
select select "fr"
click at [336, 109] on link at bounding box center [335, 110] width 32 height 32
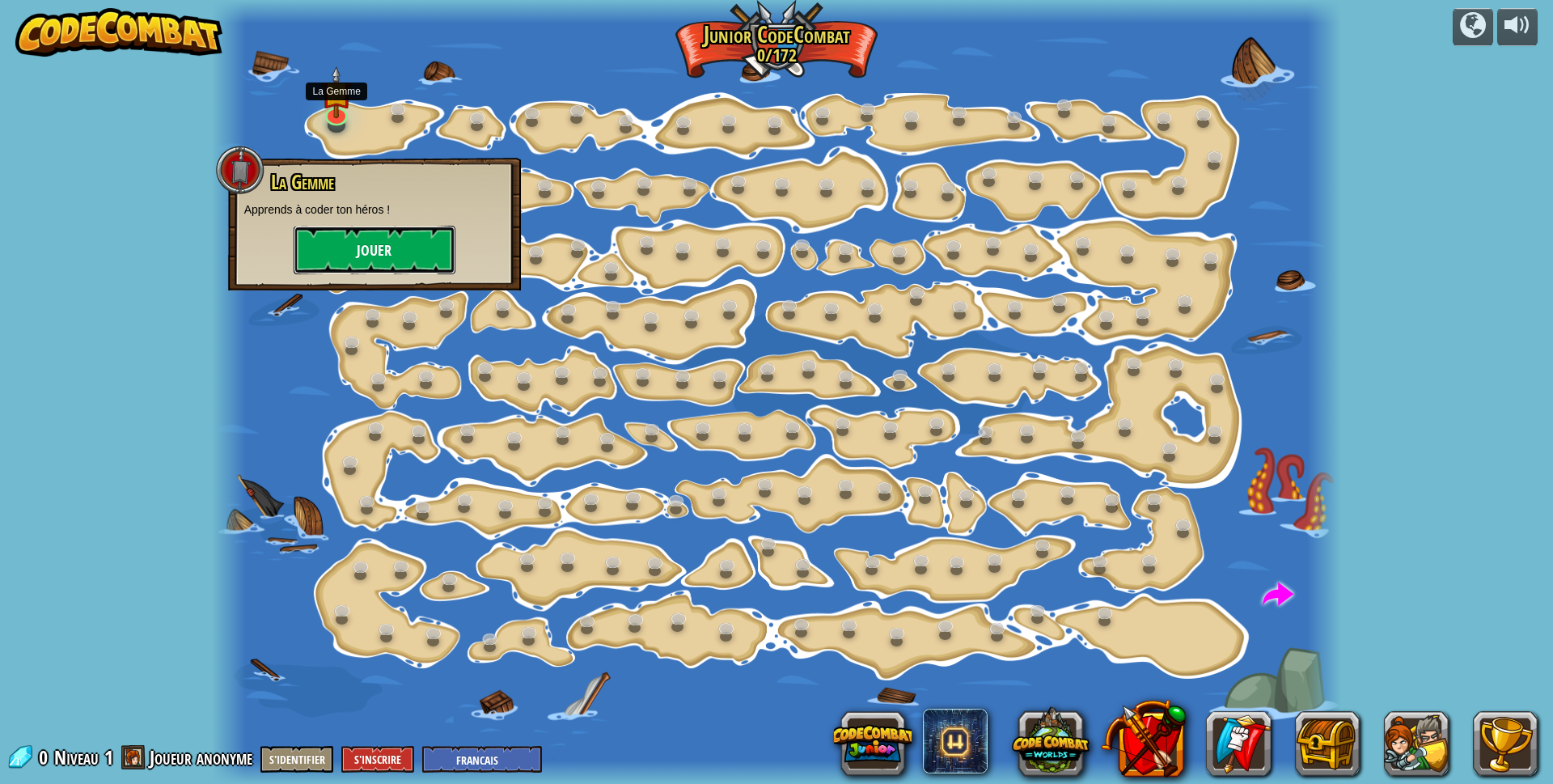
click at [370, 258] on button "Jouer" at bounding box center [375, 250] width 162 height 49
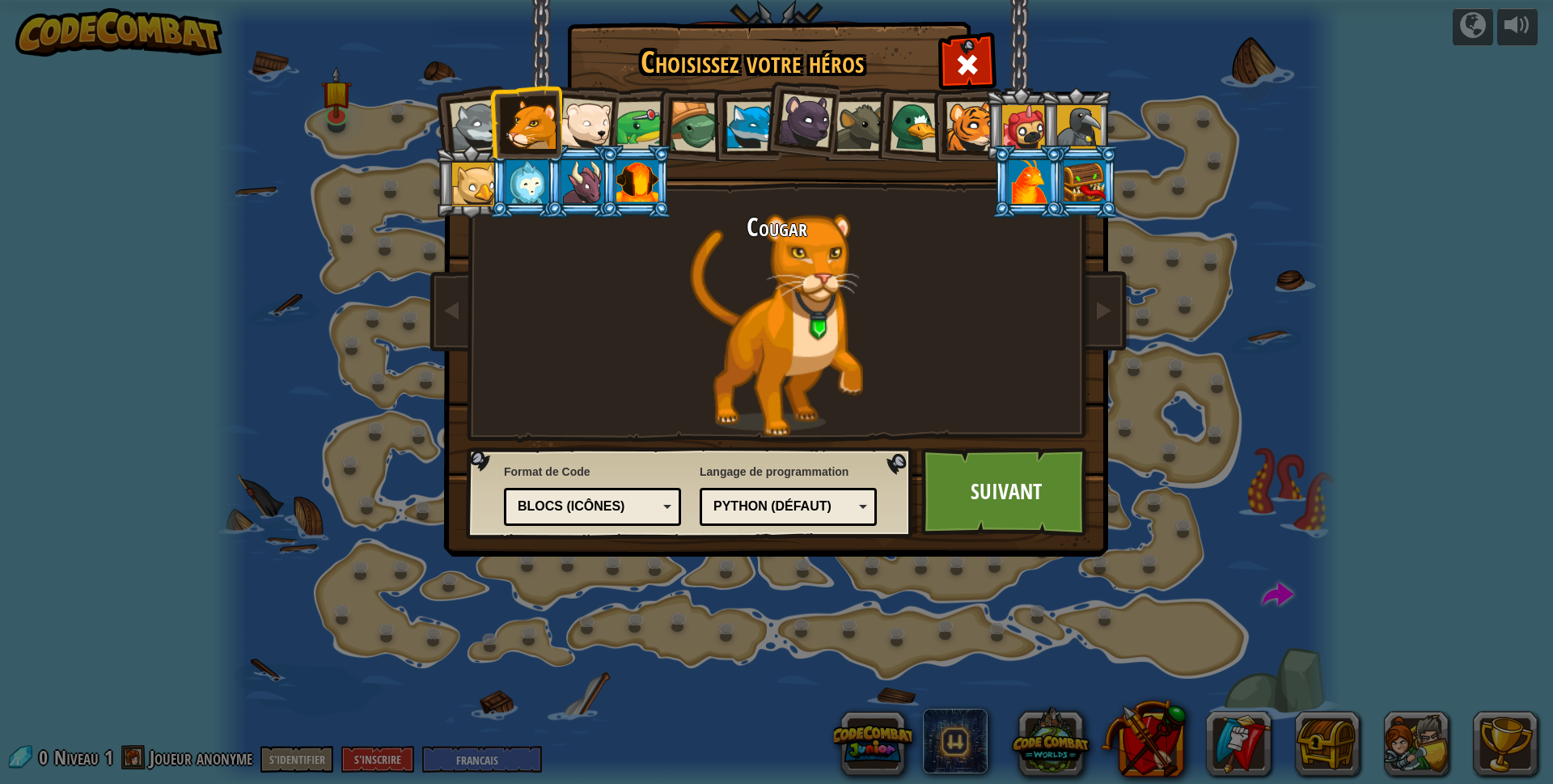
click at [665, 510] on div "Blocs (icônes)" at bounding box center [592, 506] width 156 height 25
click at [673, 506] on div "`code` de texte Blocs et code Blocs Blocs (icônes) Blocs et code" at bounding box center [592, 506] width 177 height 38
